Goal: Information Seeking & Learning: Learn about a topic

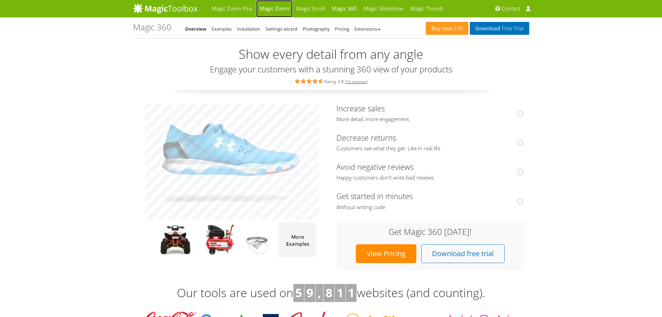
click at [288, 11] on link "Magic Zoom" at bounding box center [274, 8] width 36 height 17
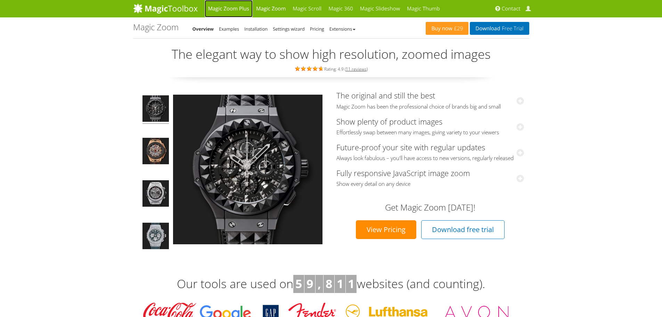
click at [232, 9] on link "Magic Zoom Plus" at bounding box center [229, 8] width 48 height 17
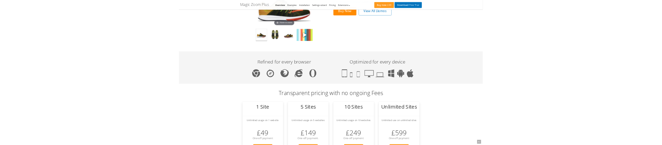
scroll to position [591, 0]
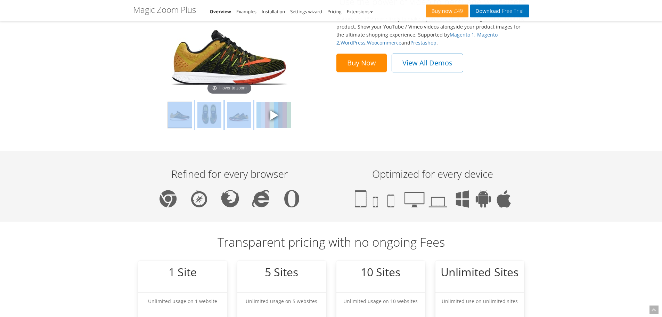
drag, startPoint x: 274, startPoint y: 118, endPoint x: 177, endPoint y: 105, distance: 97.9
click at [152, 101] on div "Hover to zoom" at bounding box center [229, 66] width 193 height 155
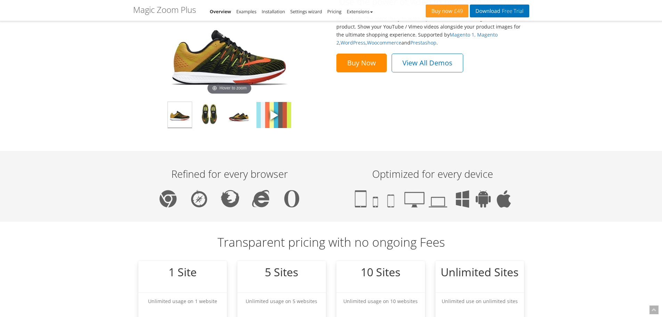
click at [341, 117] on div "Hover to zoom Use the power of video to persuade your users Visitors are 73% mo…" at bounding box center [331, 66] width 407 height 155
